Goal: Book appointment/travel/reservation

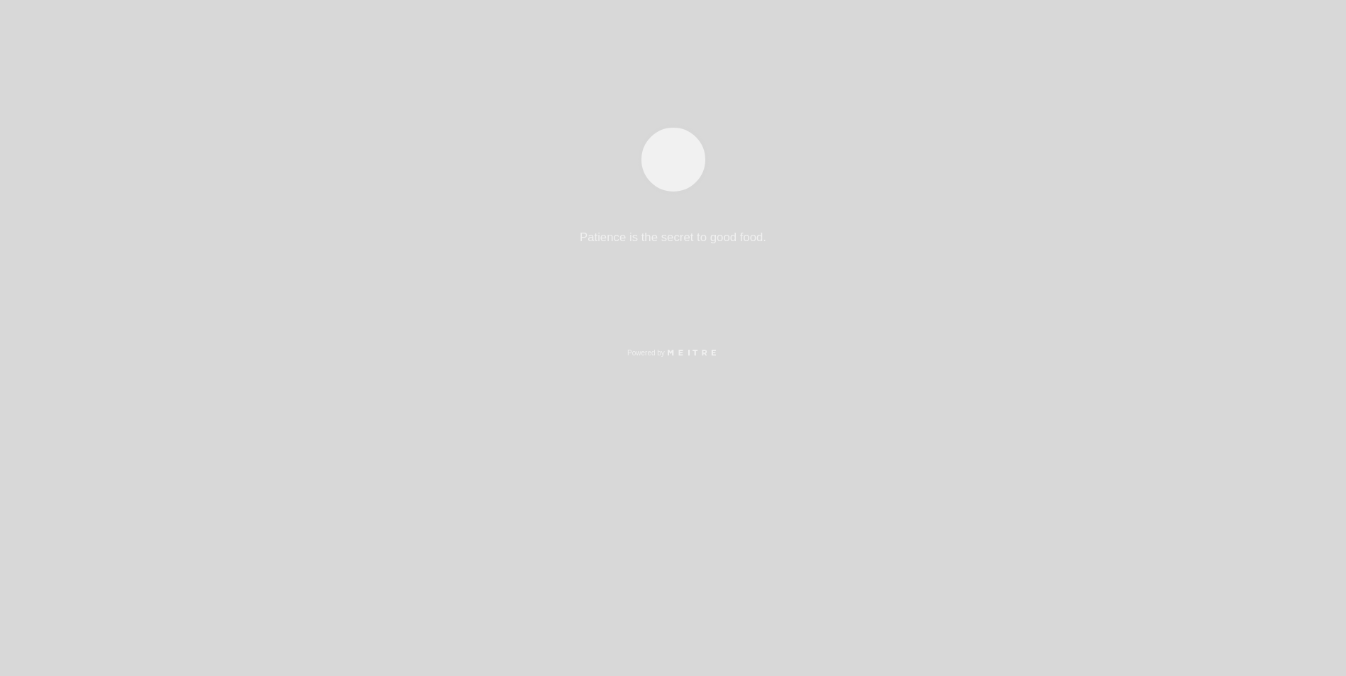
select select "es"
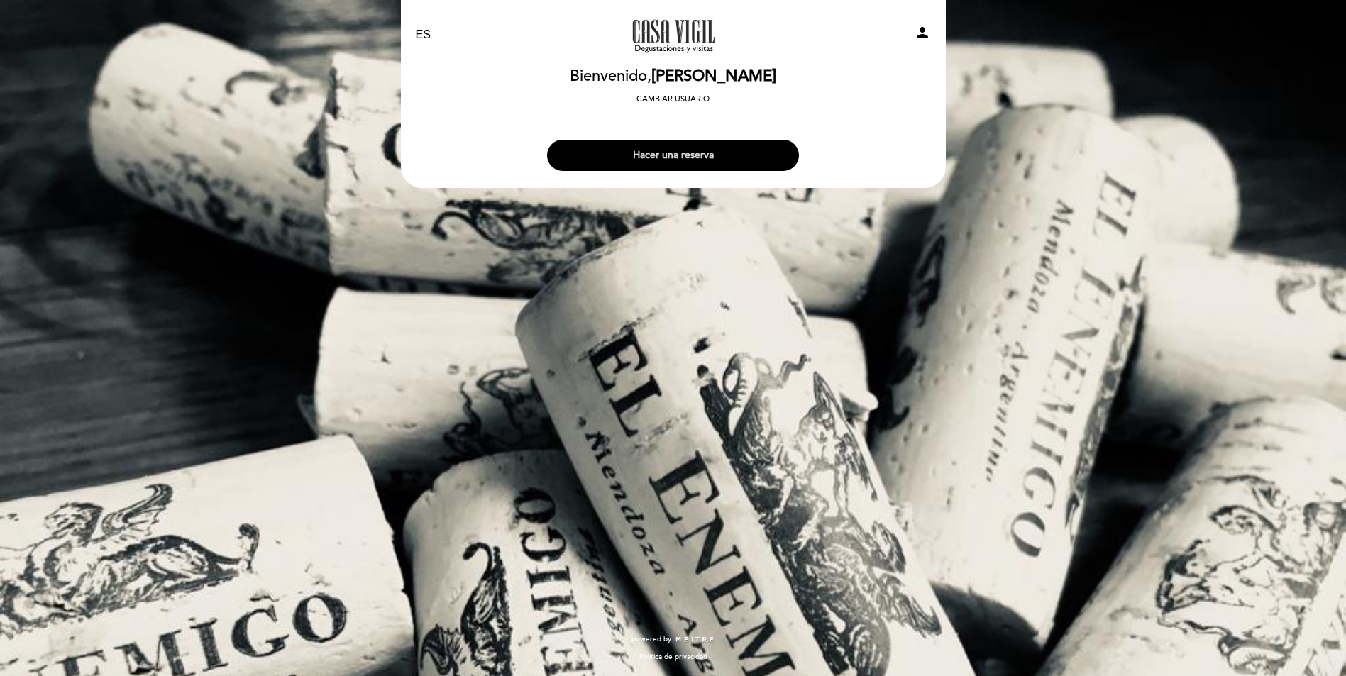
click at [686, 153] on button "Hacer una reserva" at bounding box center [673, 155] width 252 height 31
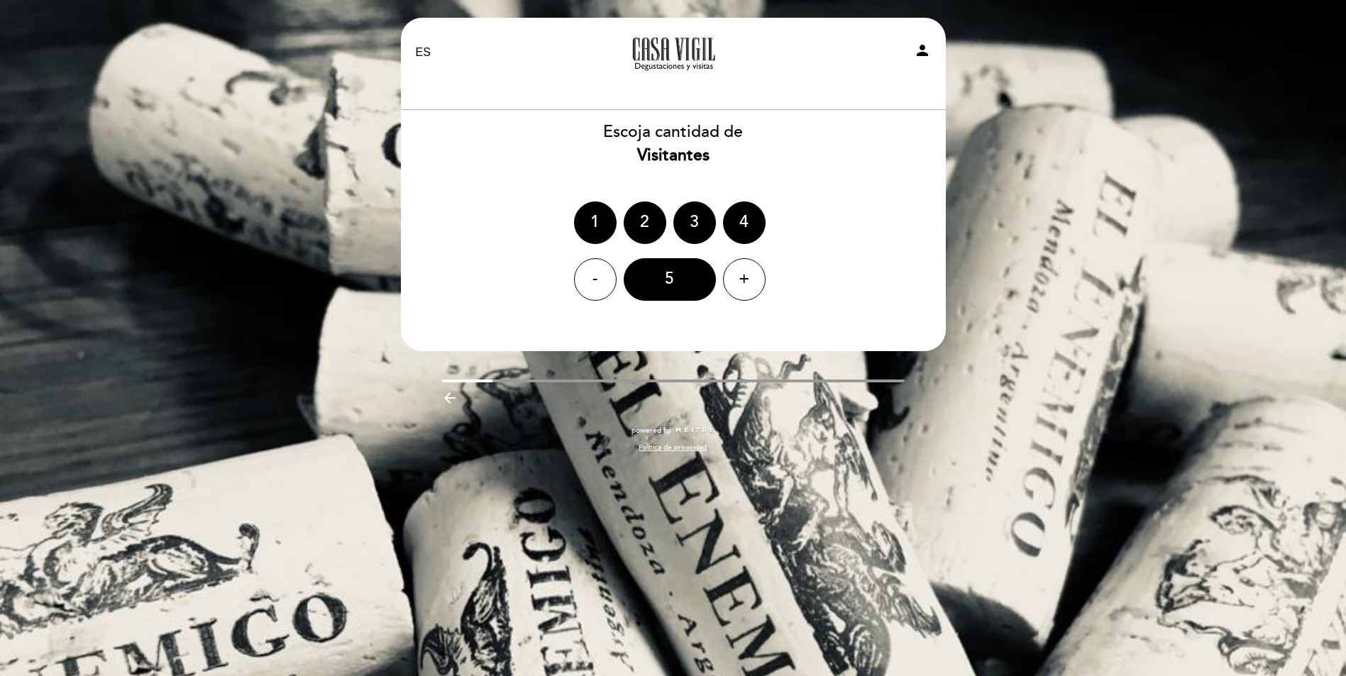
drag, startPoint x: 684, startPoint y: 262, endPoint x: 664, endPoint y: 279, distance: 26.2
click at [670, 275] on div "5" at bounding box center [669, 279] width 92 height 43
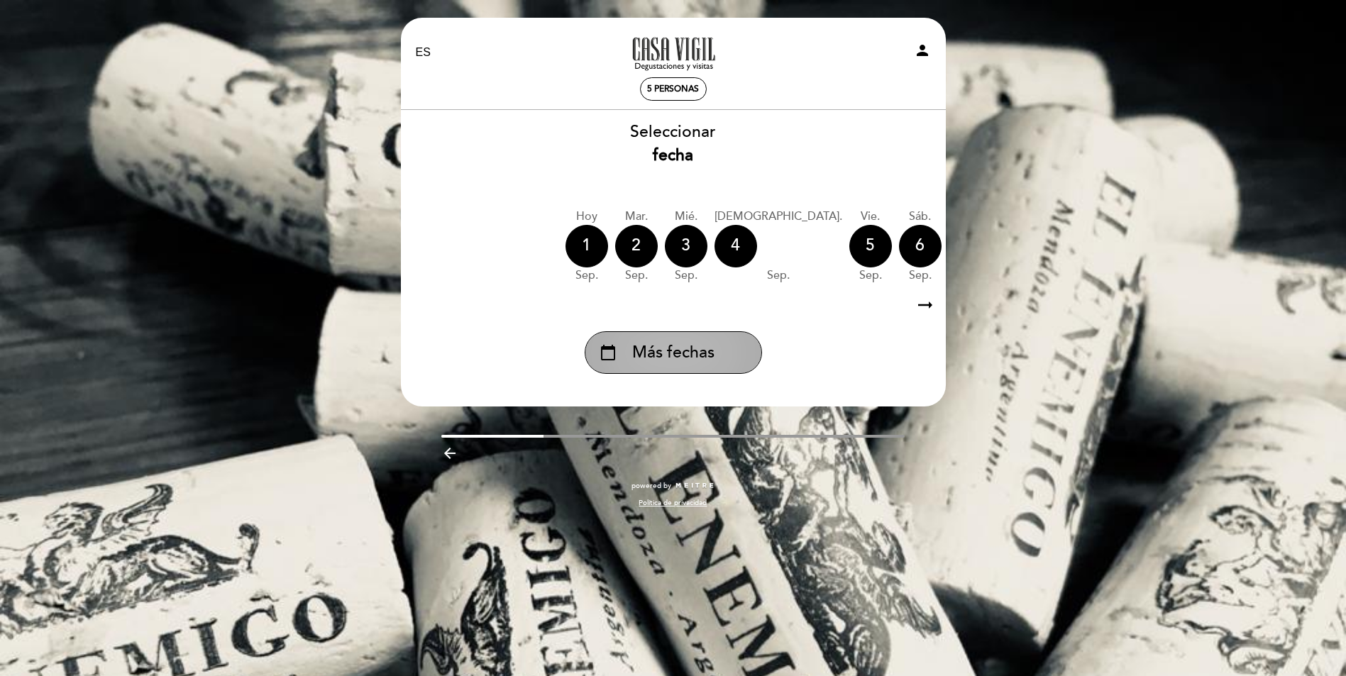
click at [687, 369] on div "calendar_today Más fechas" at bounding box center [672, 352] width 177 height 43
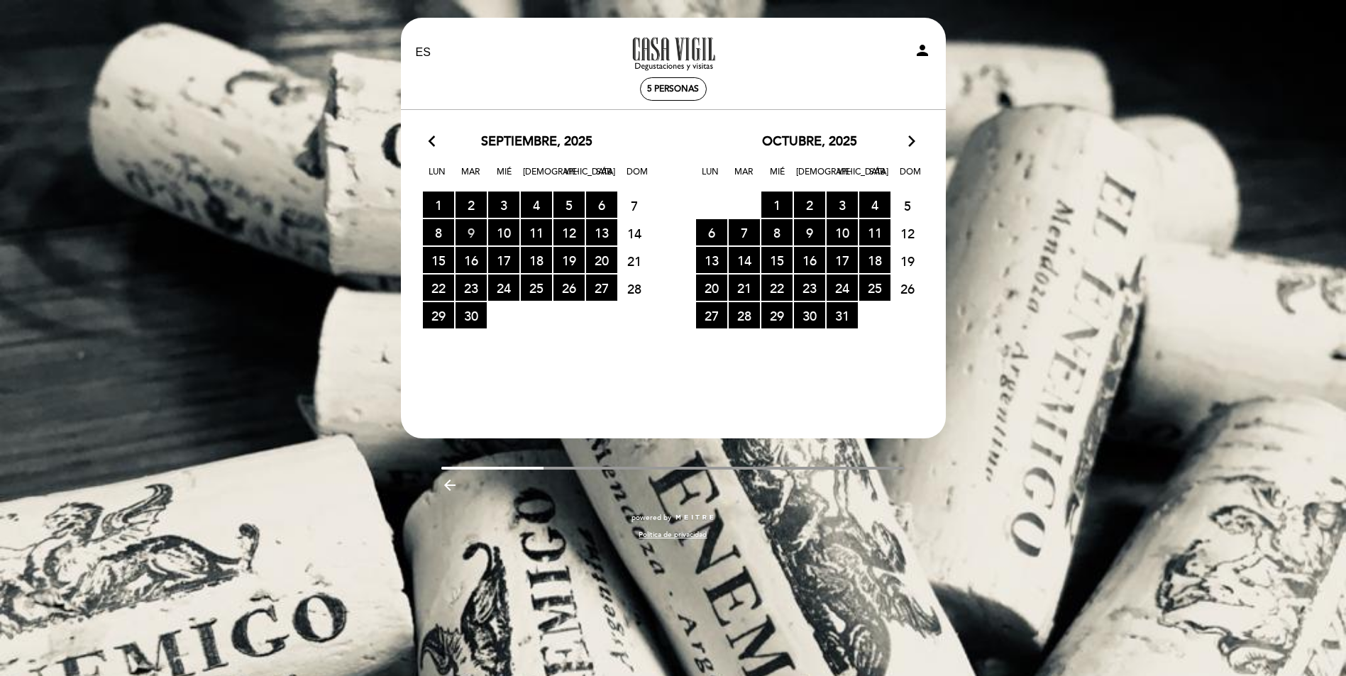
click at [464, 235] on span "9 RESERVAS DISPONIBLES" at bounding box center [470, 232] width 31 height 26
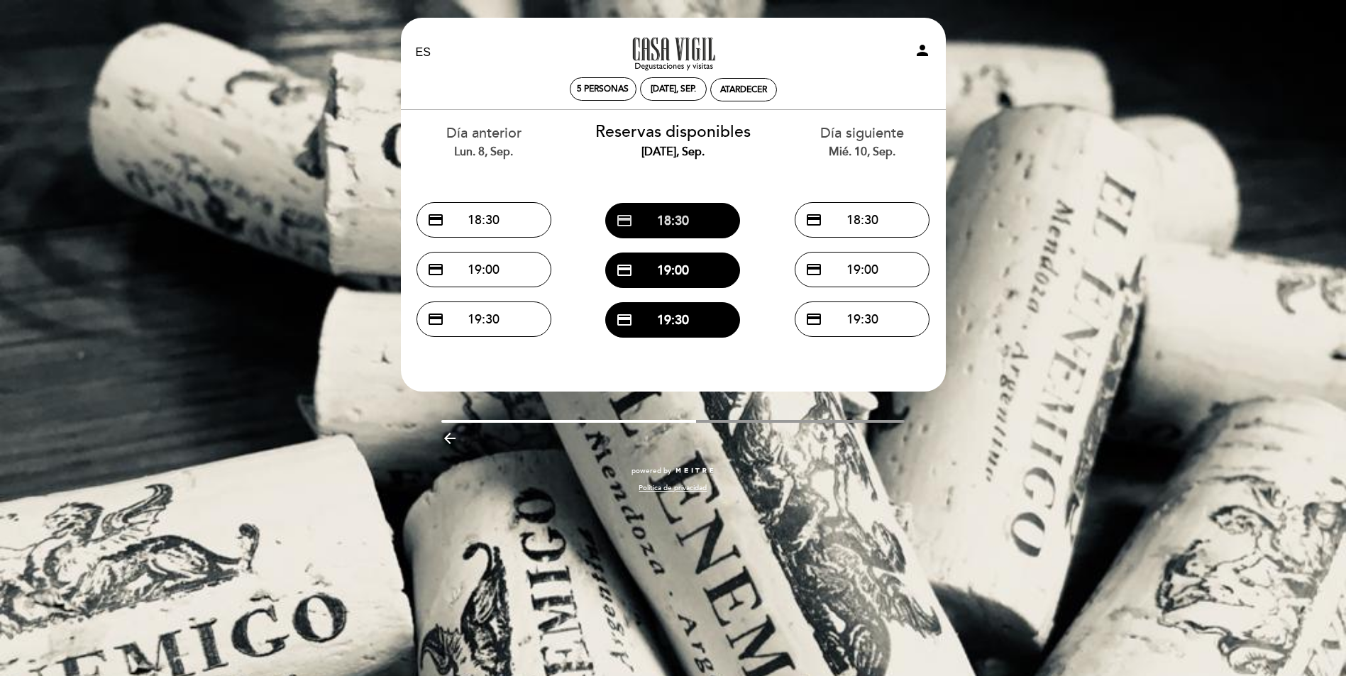
click at [678, 219] on button "credit_card 18:30" at bounding box center [672, 220] width 135 height 35
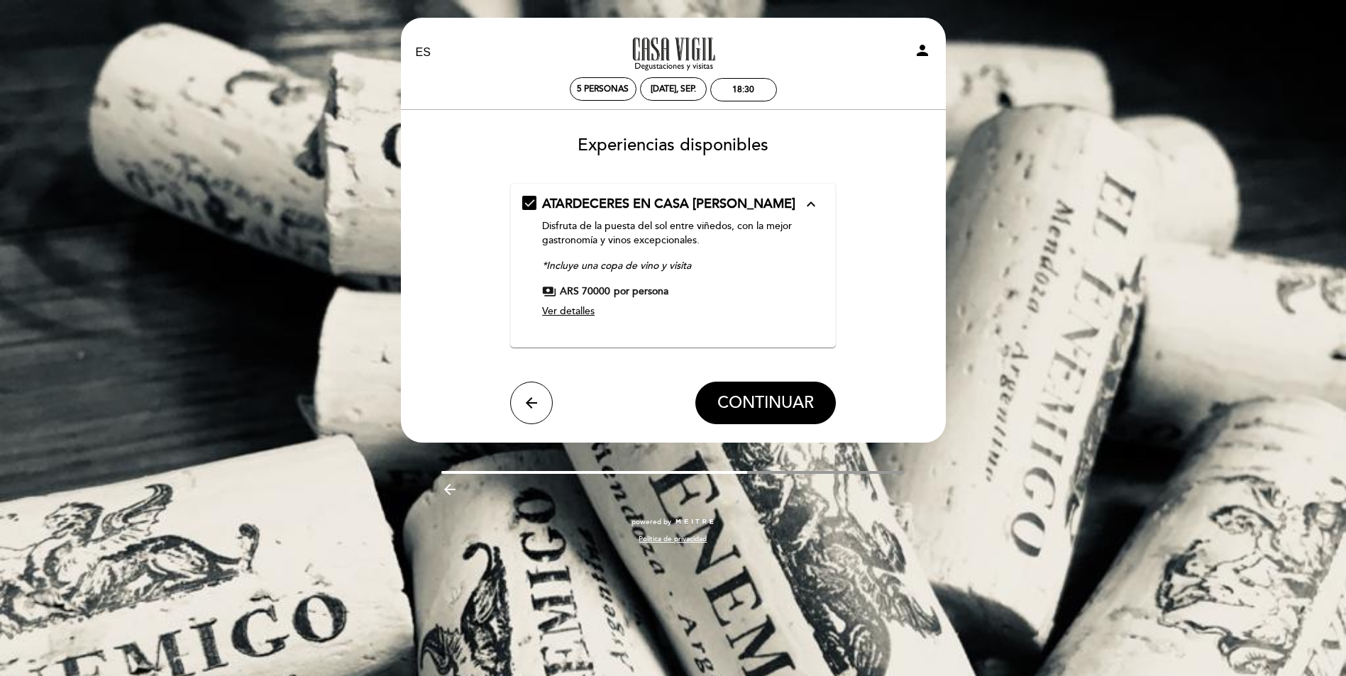
click at [626, 265] on em "*Incluye una copa de vino y visita" at bounding box center [616, 266] width 149 height 12
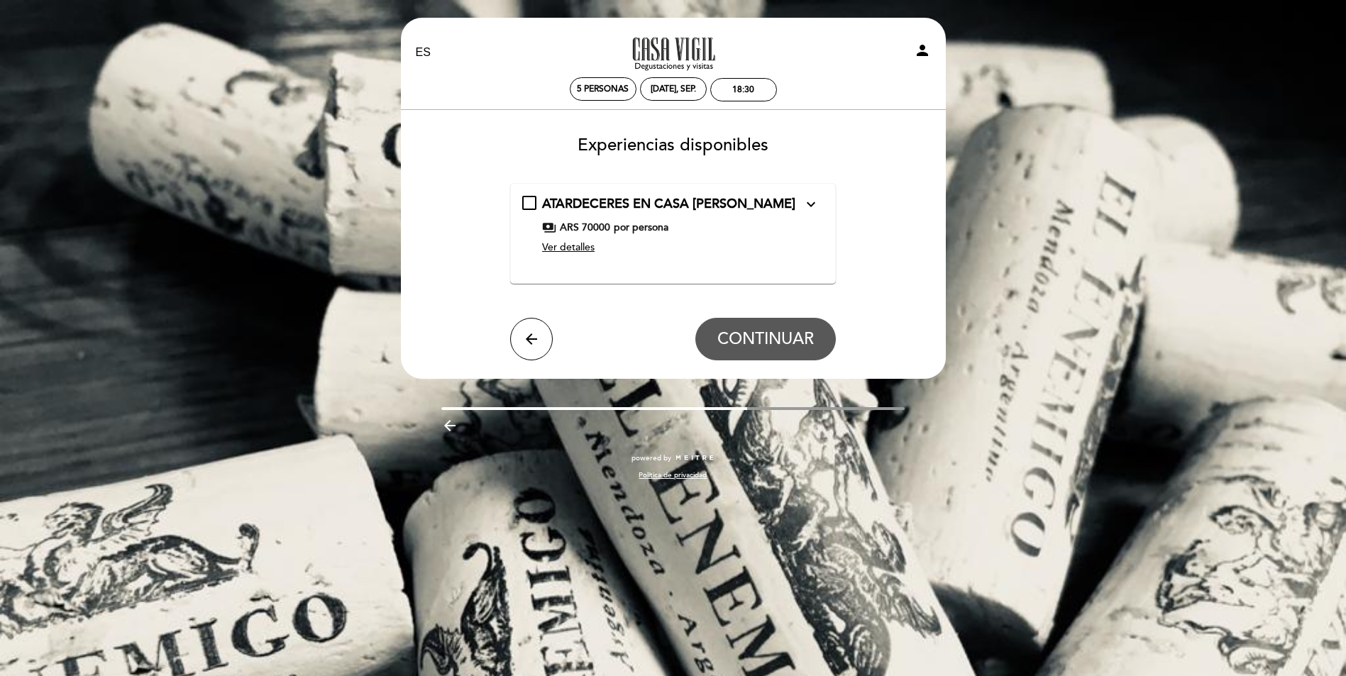
click at [619, 223] on span "por persona" at bounding box center [641, 228] width 55 height 14
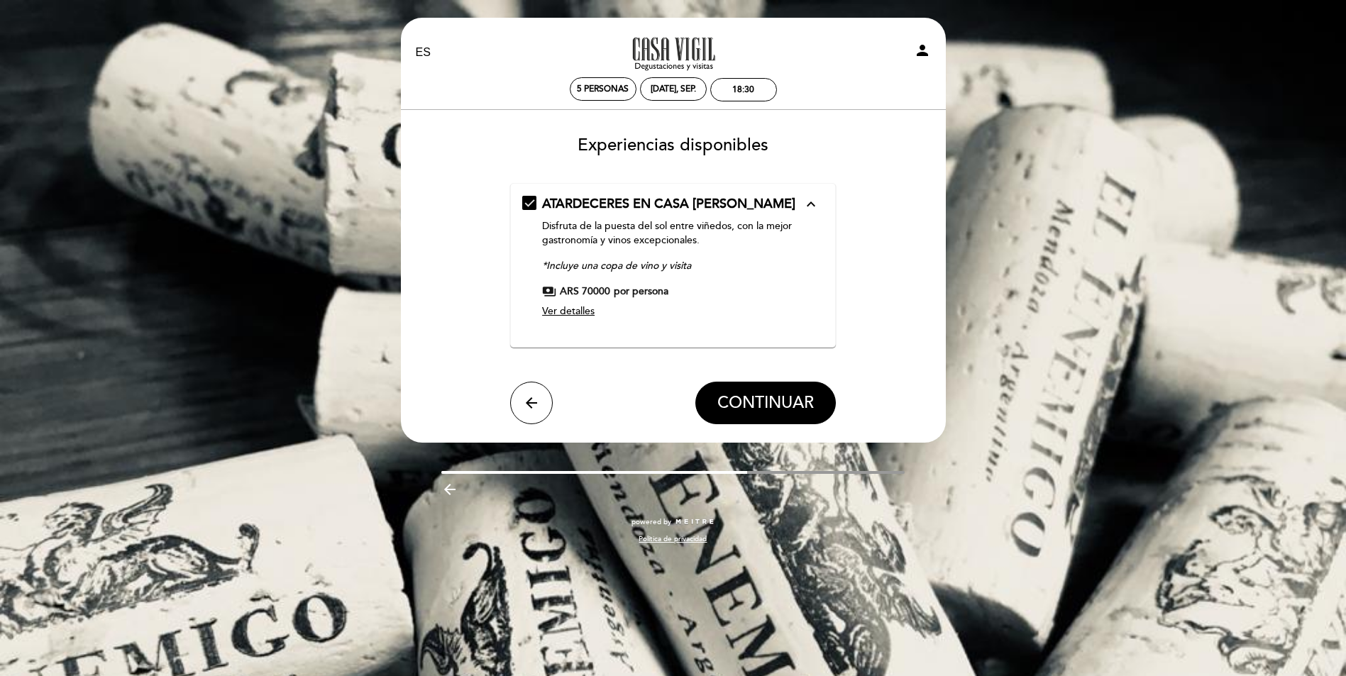
click at [587, 309] on span "Ver detalles" at bounding box center [568, 311] width 52 height 12
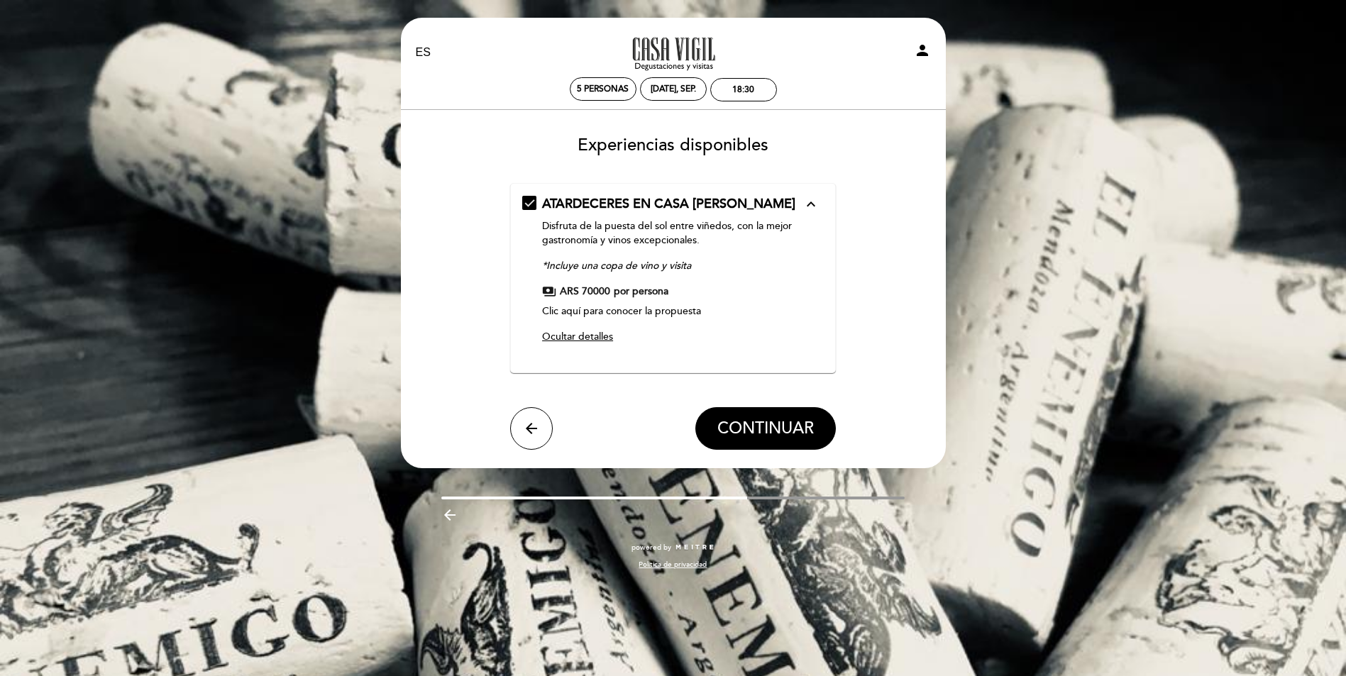
click at [682, 311] on link "Clic aquí para conocer la propuesta" at bounding box center [621, 311] width 159 height 12
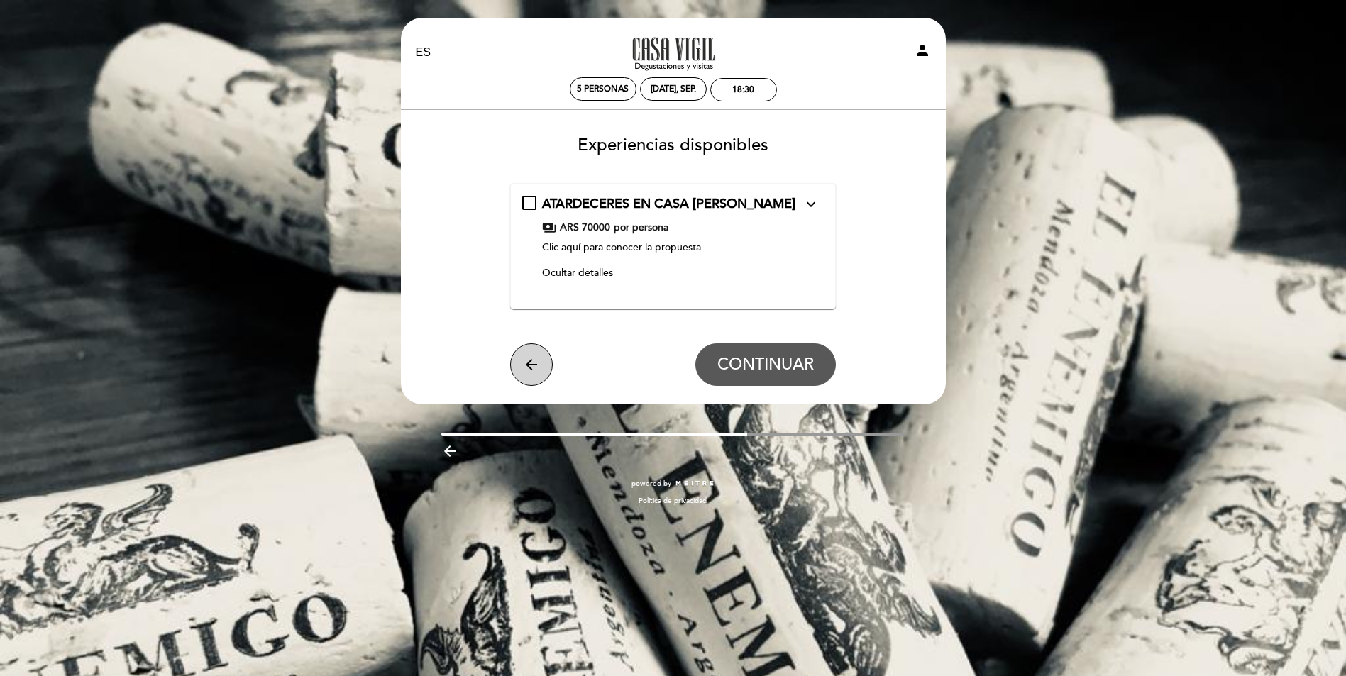
click at [540, 363] on icon "arrow_back" at bounding box center [531, 364] width 17 height 17
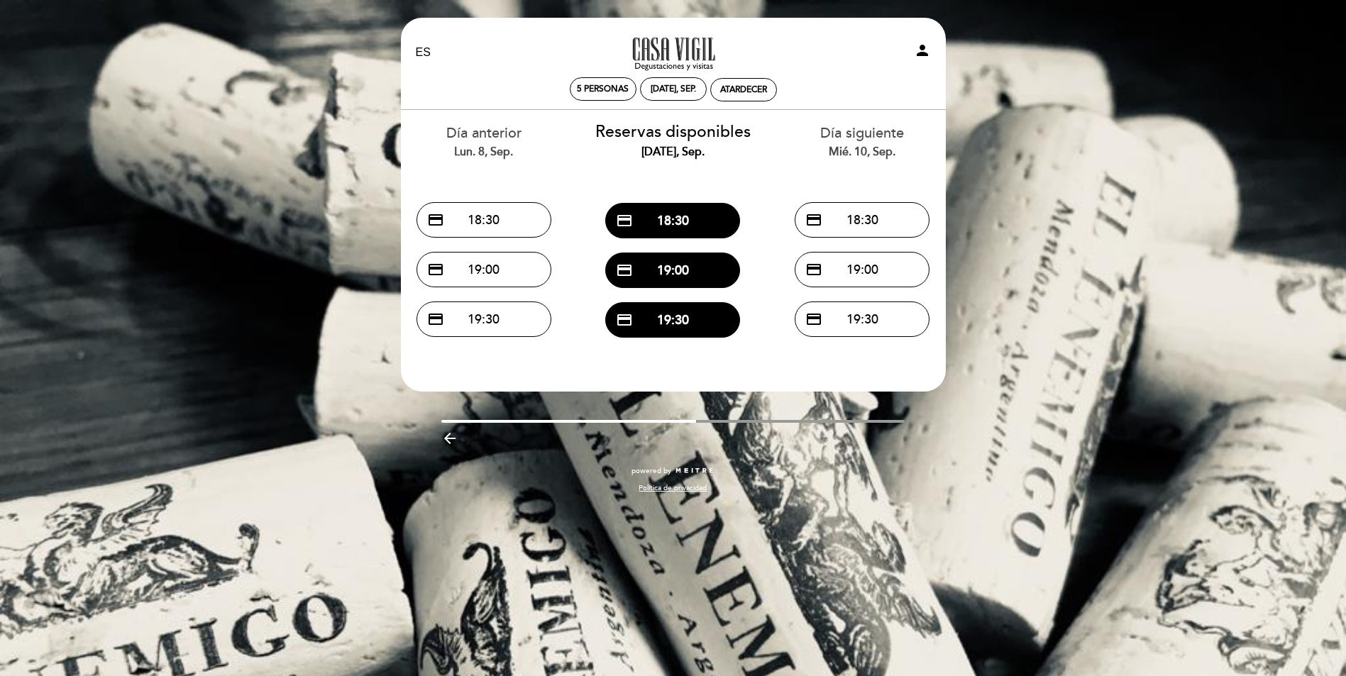
click at [450, 436] on icon "arrow_backward" at bounding box center [449, 438] width 17 height 17
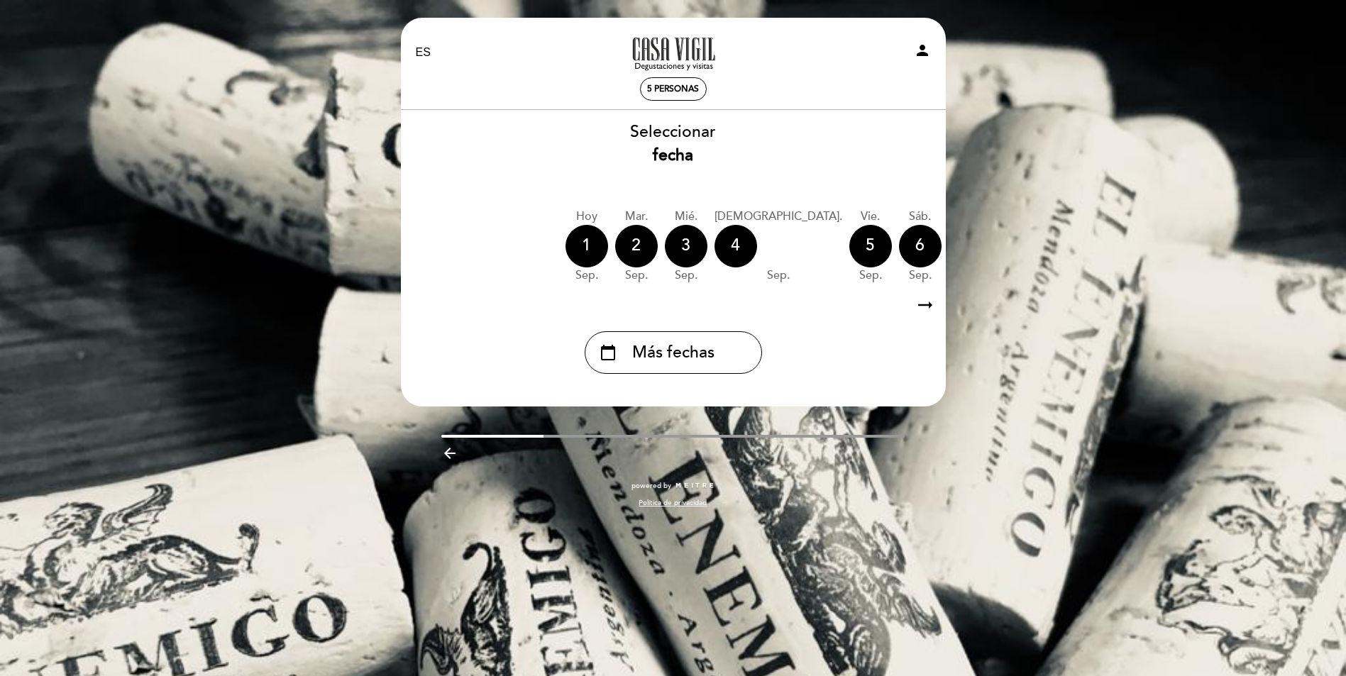
click at [449, 451] on icon "arrow_backward" at bounding box center [449, 453] width 17 height 17
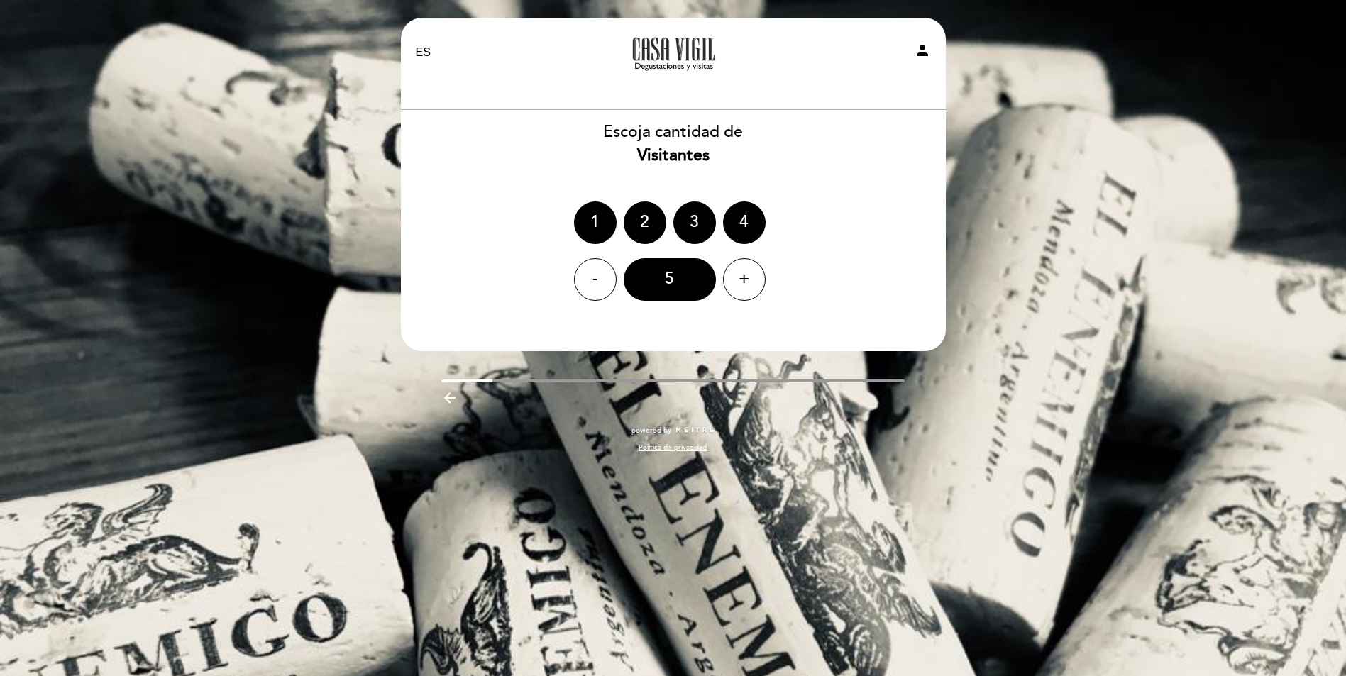
click at [450, 401] on icon "arrow_backward" at bounding box center [449, 397] width 17 height 17
